Goal: Information Seeking & Learning: Understand process/instructions

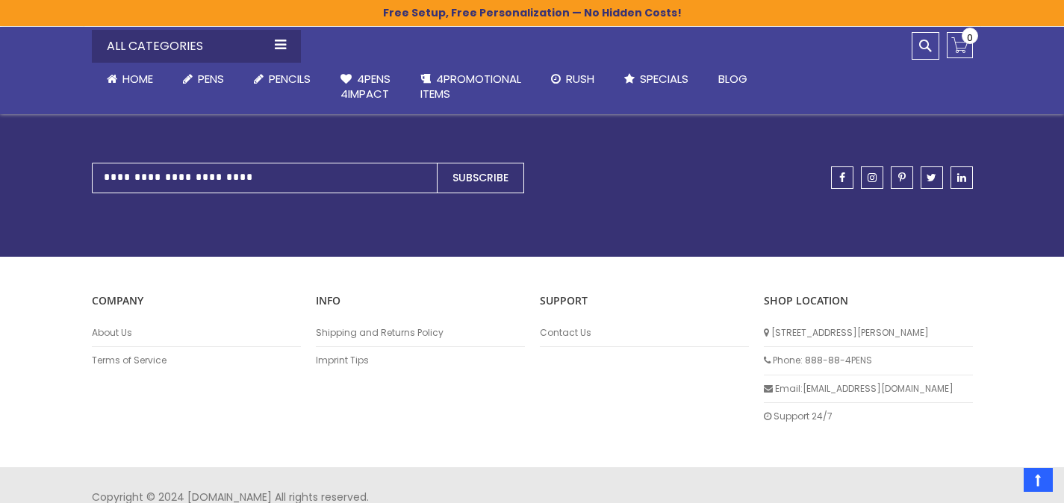
scroll to position [1858, 0]
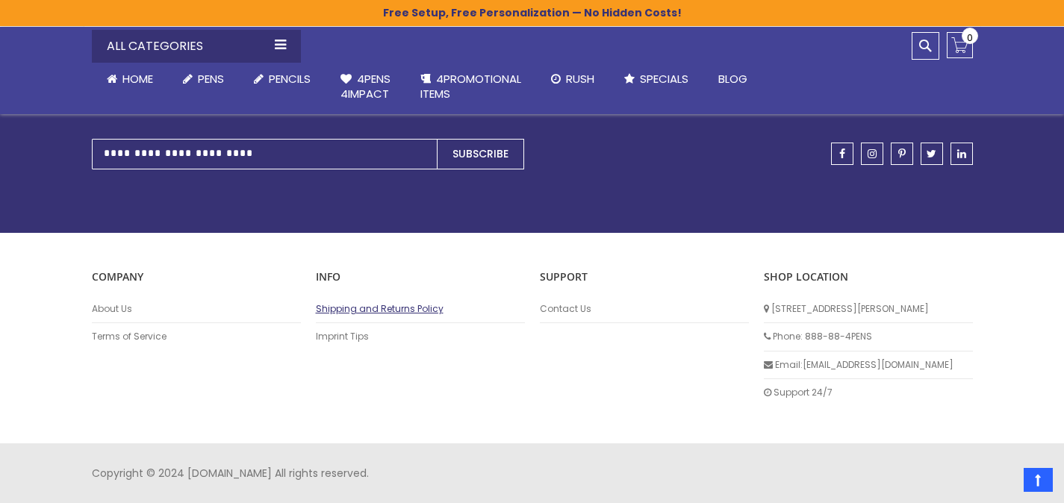
click at [351, 313] on link "Shipping and Returns Policy" at bounding box center [420, 309] width 209 height 12
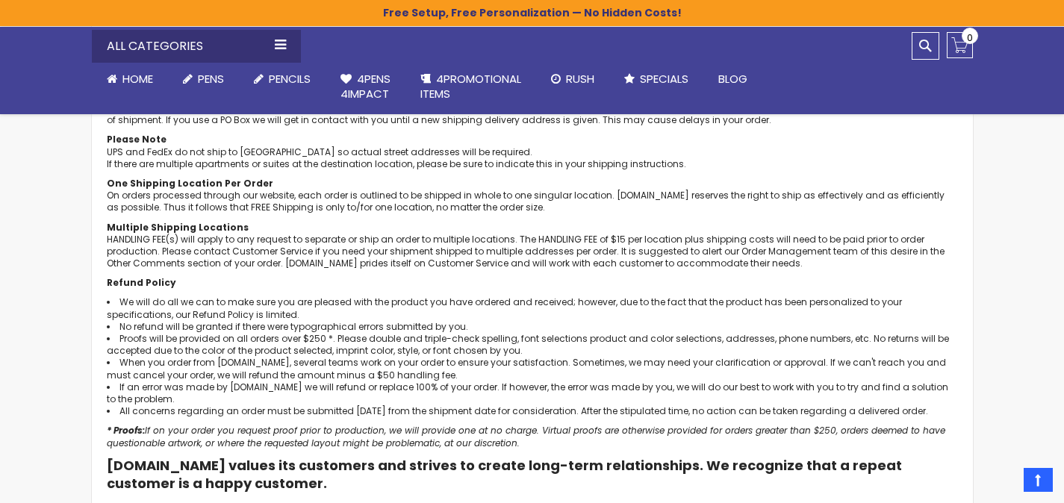
scroll to position [513, 0]
drag, startPoint x: 311, startPoint y: 373, endPoint x: 422, endPoint y: 378, distance: 110.6
click at [422, 378] on li "When you order from 4PENS.com, several teams work on your order to ensure your …" at bounding box center [532, 370] width 851 height 24
click at [443, 373] on li "When you order from 4PENS.com, several teams work on your order to ensure your …" at bounding box center [532, 370] width 851 height 24
